Goal: Transaction & Acquisition: Subscribe to service/newsletter

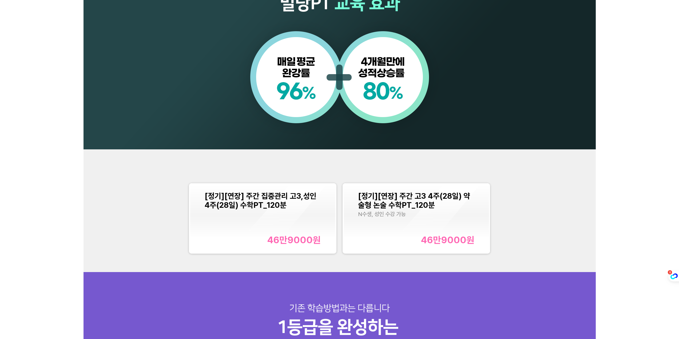
scroll to position [551, 0]
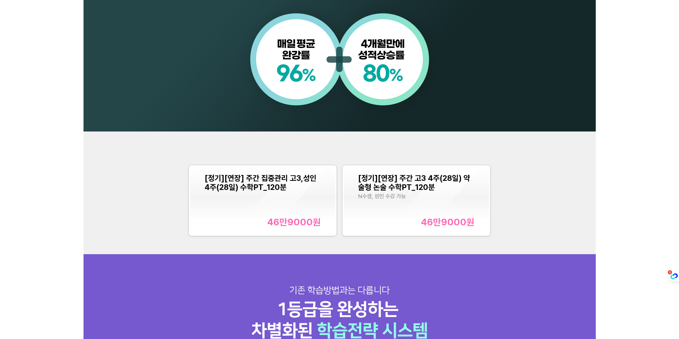
click at [521, 229] on div "[정기][연장] 주간 집중관리 고3,성인 4주(28일) 수학PT_120분 46만9000 원 [정기][연장] 주간 고3 4주(28일) 약술형 논…" at bounding box center [339, 192] width 512 height 123
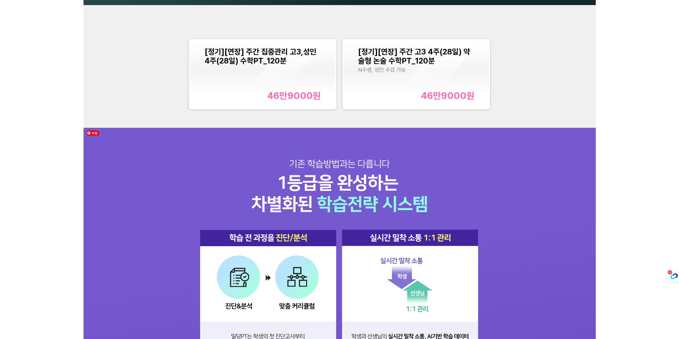
scroll to position [606, 0]
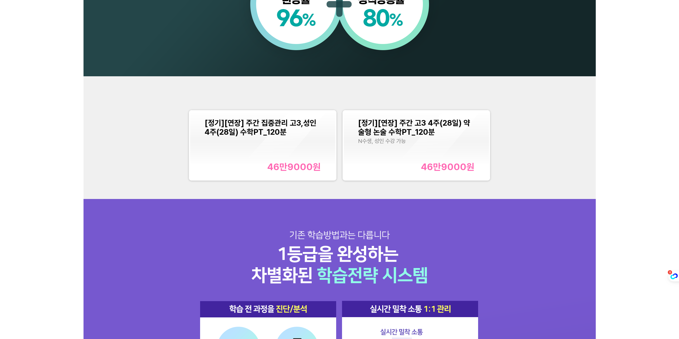
click at [432, 125] on span "[정기][연장] 주간 고3 4주(28일) 약술형 논술 수학PT_120분" at bounding box center [414, 127] width 112 height 18
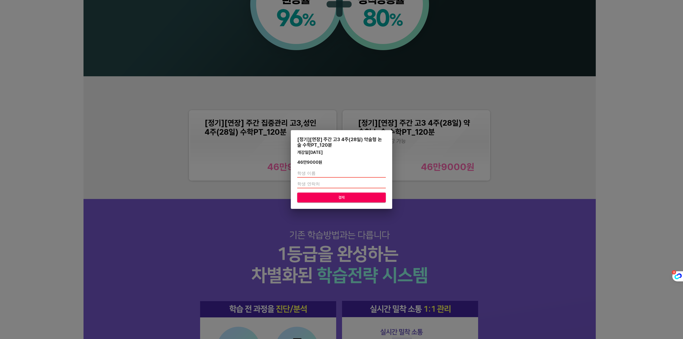
click at [321, 172] on input "text" at bounding box center [341, 173] width 89 height 9
type input "[PERSON_NAME]"
click at [317, 184] on input "number" at bounding box center [341, 184] width 89 height 9
type input "01077911884"
click at [321, 201] on button "결제" at bounding box center [341, 198] width 89 height 10
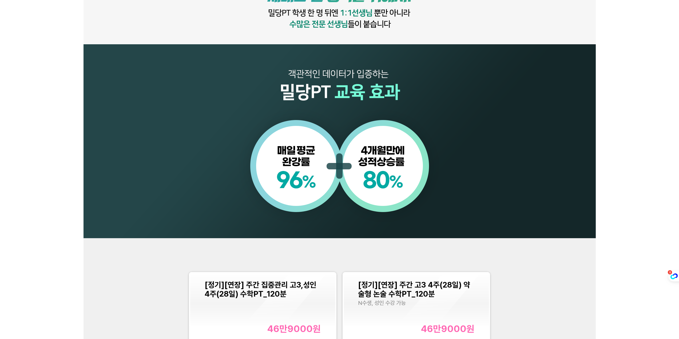
scroll to position [533, 0]
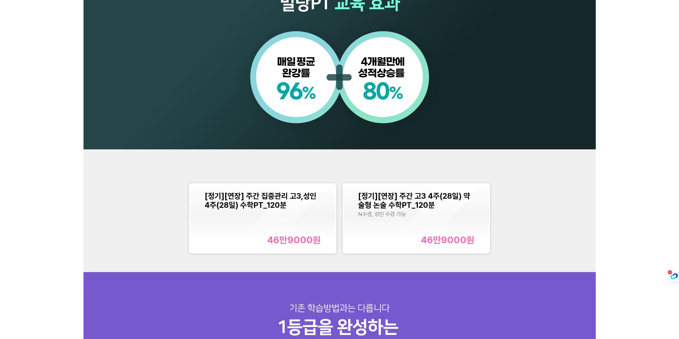
click at [263, 223] on div "[정기][연장] 주간 집중관리 고3,성인 4주(28일) 수학PT_120분 46만9000 원" at bounding box center [263, 218] width 116 height 54
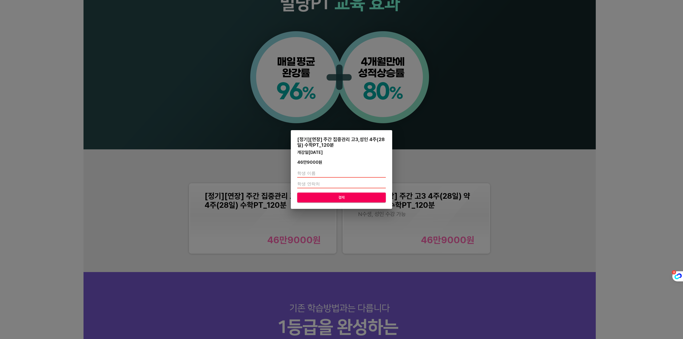
click at [317, 169] on input "text" at bounding box center [341, 173] width 89 height 9
type input "[PERSON_NAME]"
drag, startPoint x: 314, startPoint y: 185, endPoint x: 424, endPoint y: 175, distance: 110.5
click at [315, 185] on input "number" at bounding box center [341, 184] width 89 height 9
type input "01077911884"
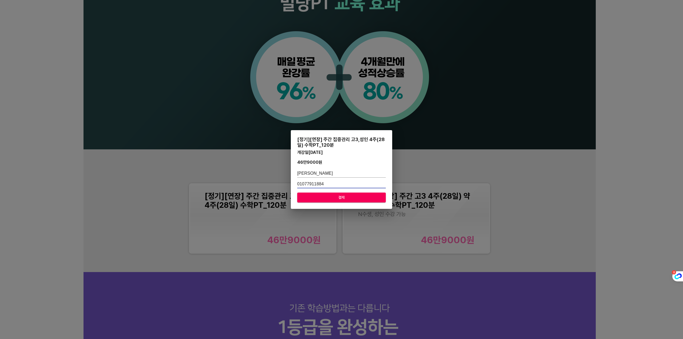
click at [306, 196] on span "결제" at bounding box center [341, 197] width 80 height 7
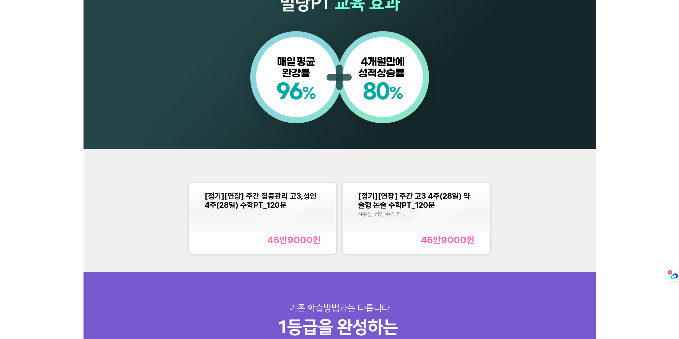
click at [304, 232] on div "[정기][연장] 주간 집중관리 고3,성인 4주(28일) 수학PT_120분 46만9000 원" at bounding box center [263, 218] width 116 height 54
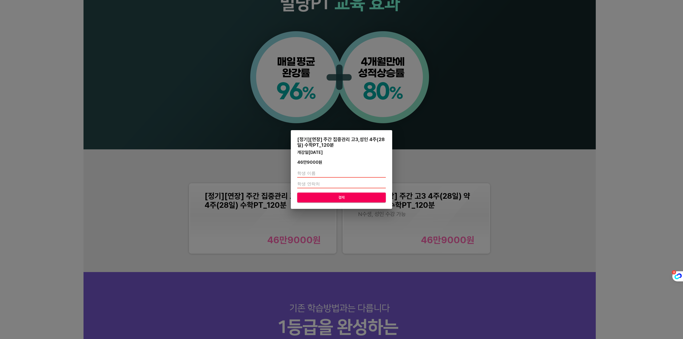
click at [316, 175] on input "text" at bounding box center [341, 173] width 89 height 9
type input "[PERSON_NAME]"
click at [313, 183] on input "number" at bounding box center [341, 184] width 89 height 9
click at [318, 185] on input "number" at bounding box center [341, 184] width 89 height 9
type input "01077911884"
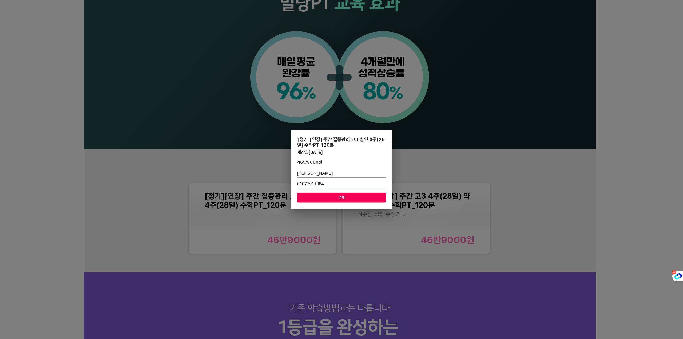
click at [317, 195] on span "결제" at bounding box center [341, 197] width 80 height 7
